Goal: Task Accomplishment & Management: Use online tool/utility

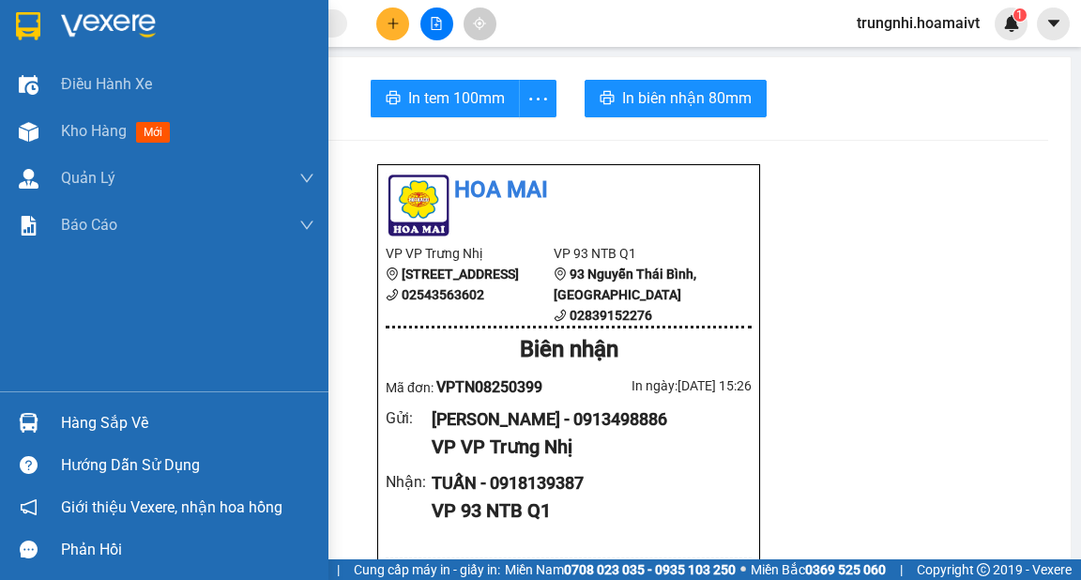
click at [79, 130] on span "Kho hàng" at bounding box center [94, 131] width 66 height 18
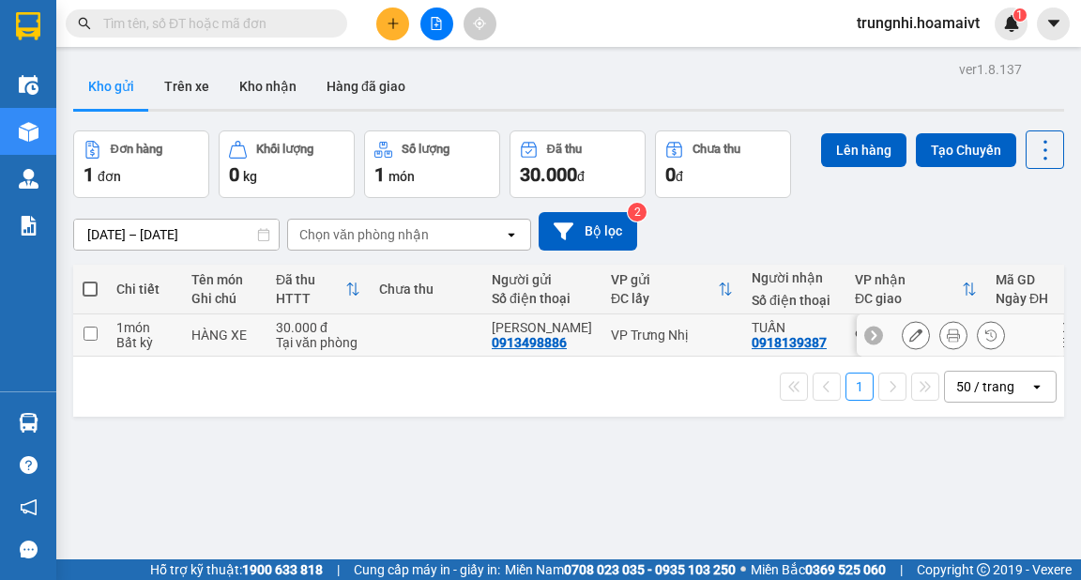
click at [90, 332] on input "checkbox" at bounding box center [91, 334] width 14 height 14
checkbox input "true"
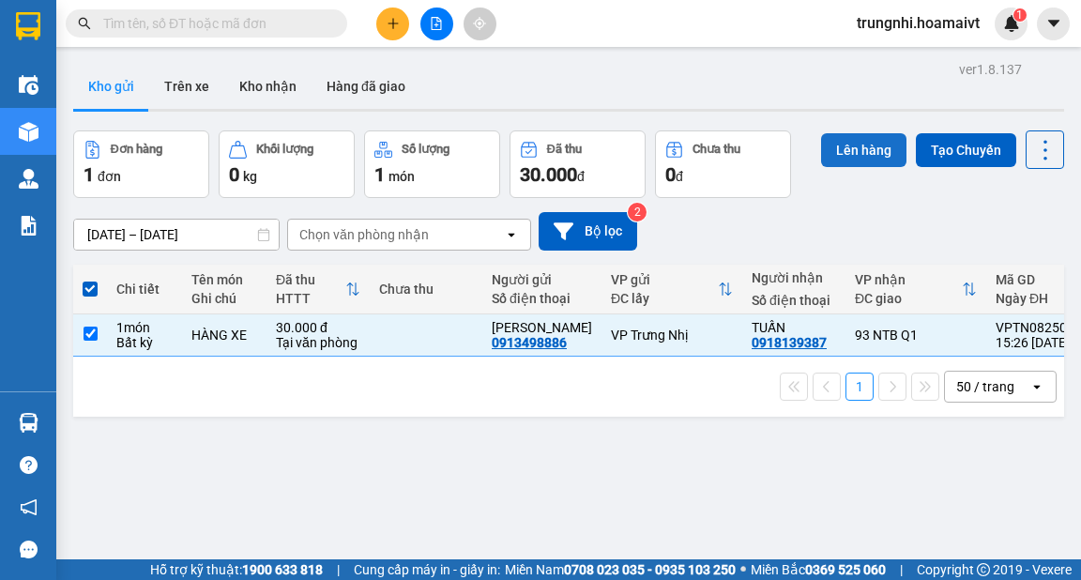
click at [854, 150] on button "Lên hàng" at bounding box center [863, 150] width 85 height 34
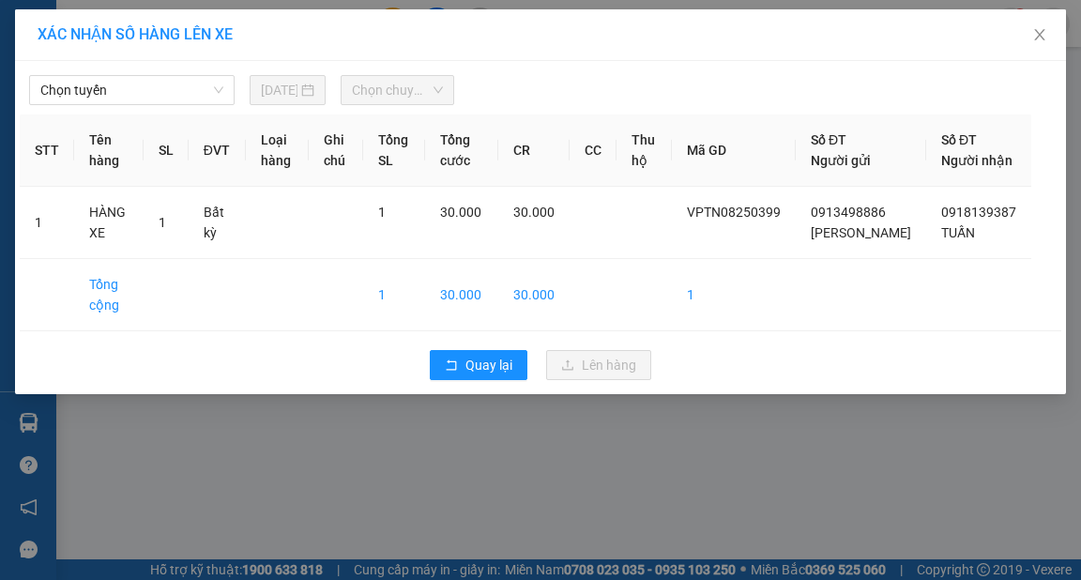
click at [67, 72] on div "Chọn tuyến [DATE] Chọn chuyến" at bounding box center [540, 85] width 1041 height 39
click at [68, 87] on span "Chọn tuyến" at bounding box center [131, 90] width 183 height 28
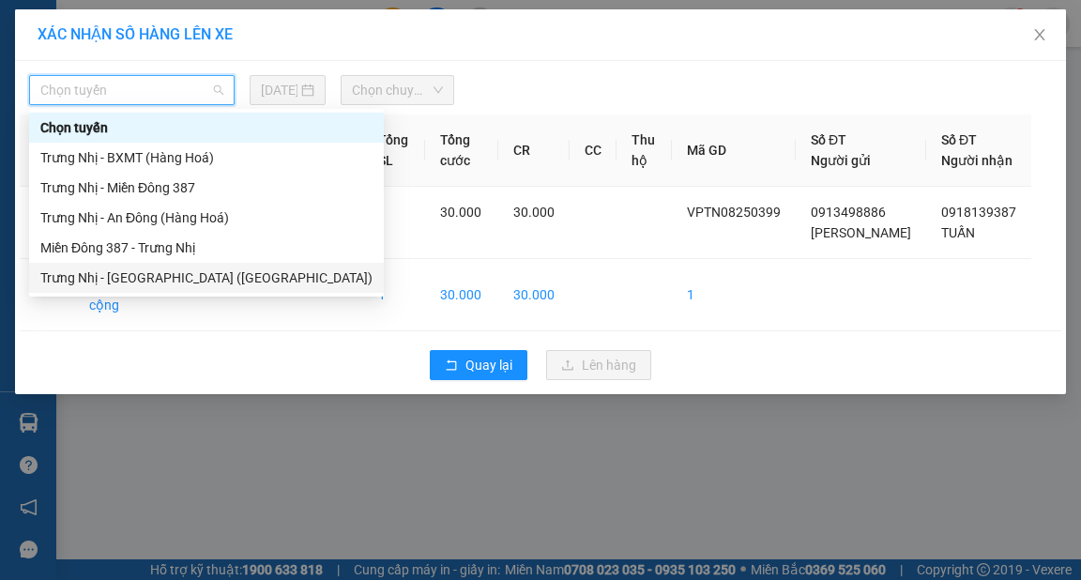
click at [116, 276] on div "Trưng Nhị - [GEOGRAPHIC_DATA] ([GEOGRAPHIC_DATA])" at bounding box center [206, 277] width 332 height 21
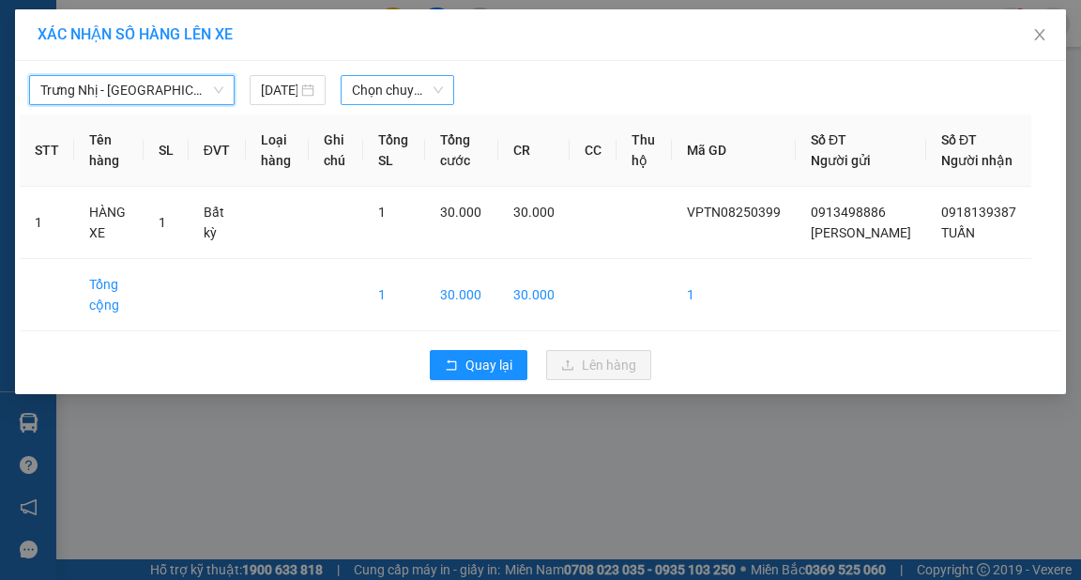
click at [398, 94] on span "Chọn chuyến" at bounding box center [397, 90] width 91 height 28
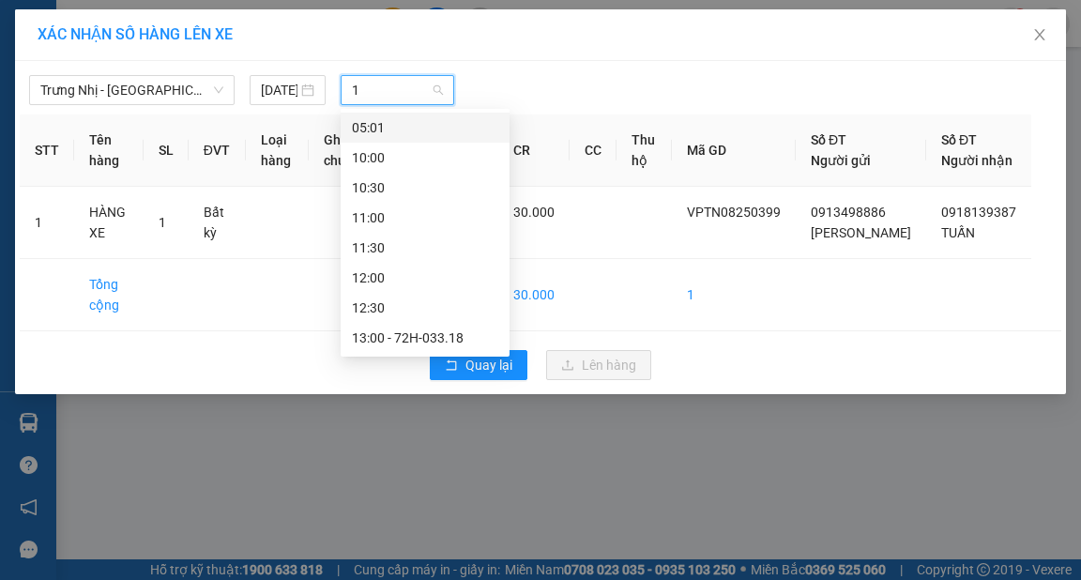
type input "16"
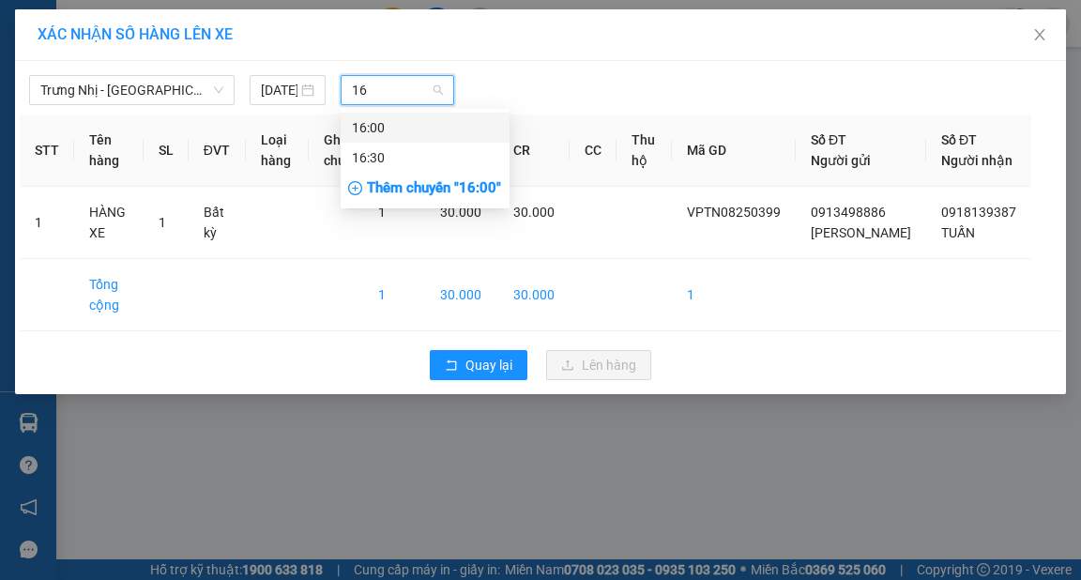
click at [402, 125] on div "16:00" at bounding box center [425, 127] width 146 height 21
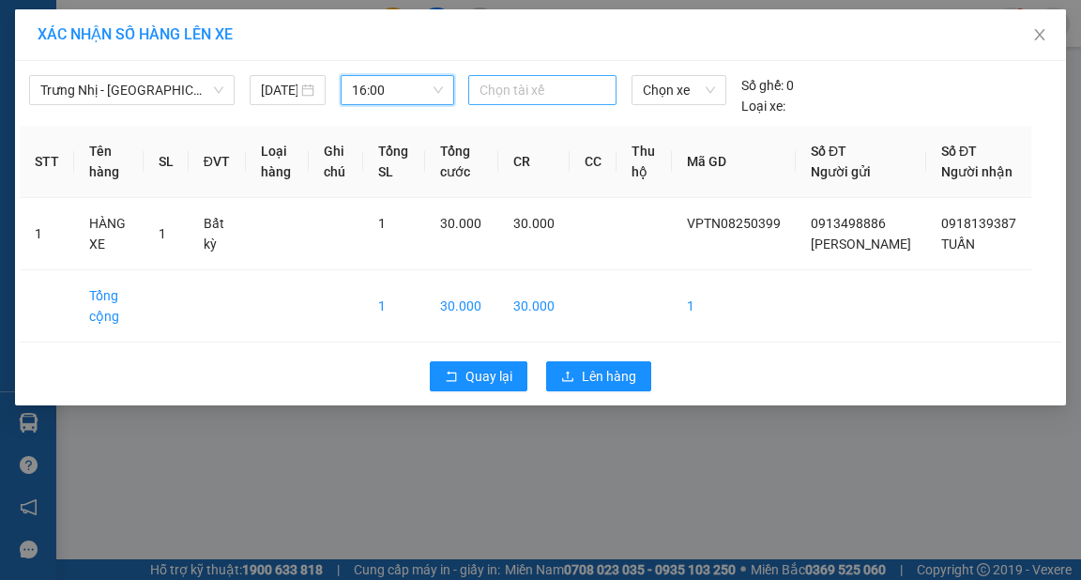
click at [553, 90] on div at bounding box center [542, 90] width 139 height 23
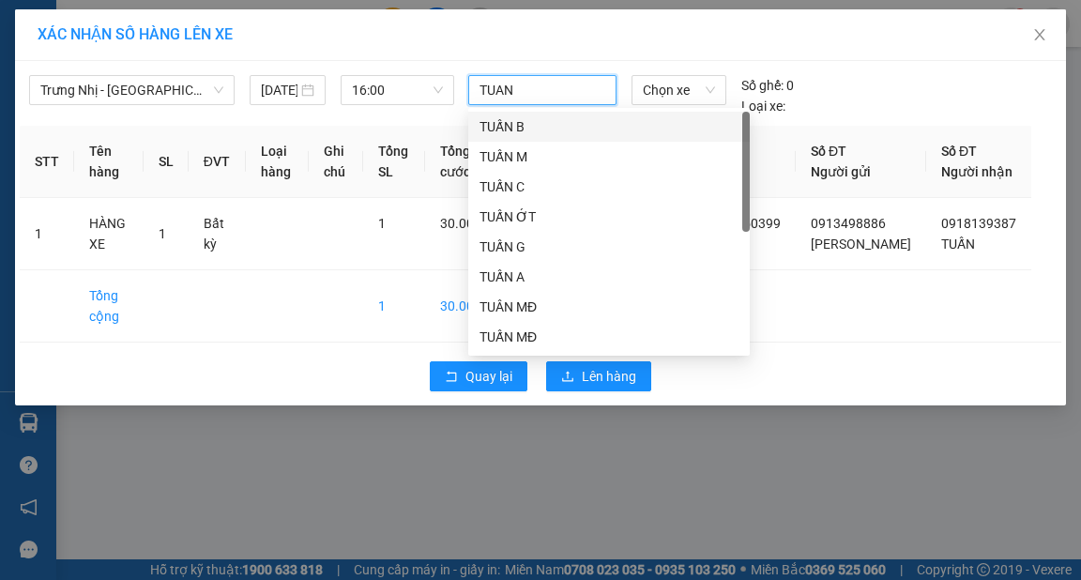
type input "[PERSON_NAME]"
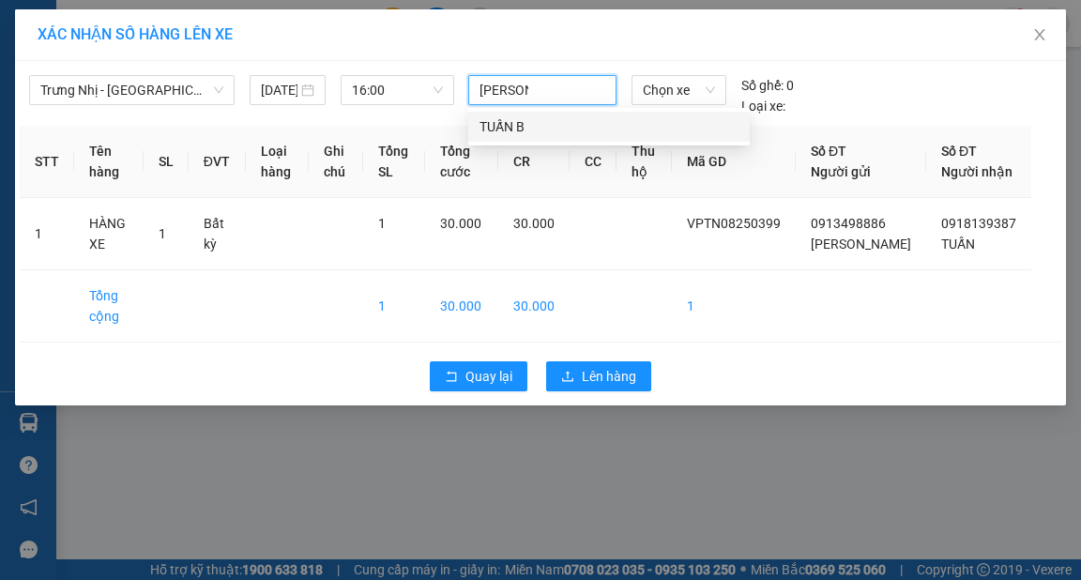
click at [540, 129] on div "TUẤN B" at bounding box center [608, 126] width 259 height 21
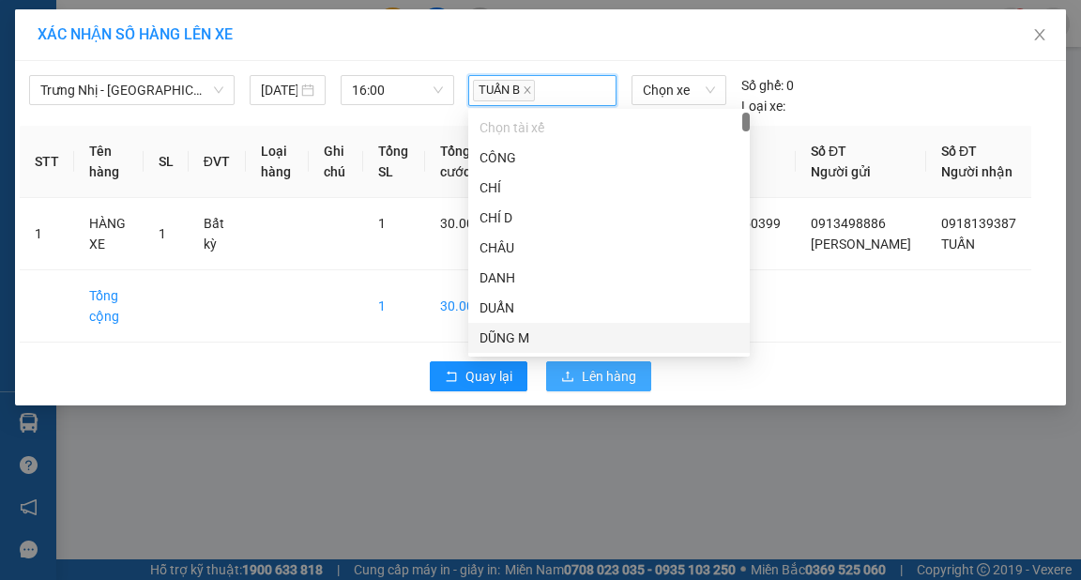
click at [621, 387] on span "Lên hàng" at bounding box center [609, 376] width 54 height 21
